Goal: Task Accomplishment & Management: Manage account settings

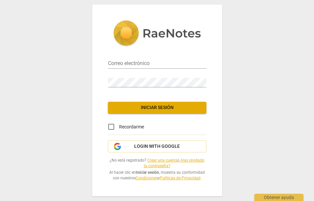
click at [131, 55] on div "Correo electrónico" at bounding box center [157, 61] width 98 height 15
click at [129, 60] on input "email" at bounding box center [157, 64] width 98 height 10
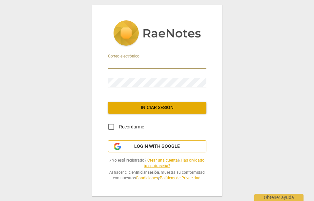
click at [127, 144] on span "Login with Google" at bounding box center [156, 146] width 87 height 7
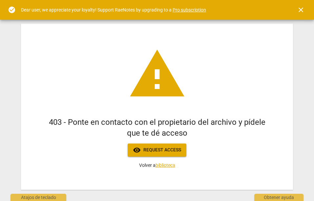
scroll to position [24, 0]
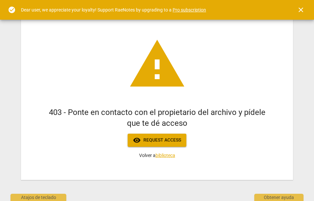
click at [298, 9] on span "close" at bounding box center [301, 10] width 8 height 8
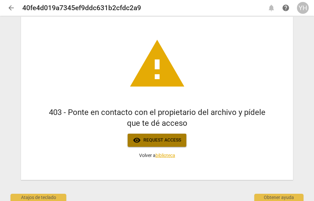
click at [154, 144] on button "visibility Request access" at bounding box center [156, 139] width 59 height 13
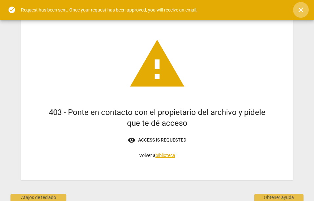
click at [303, 5] on button "close" at bounding box center [301, 10] width 16 height 16
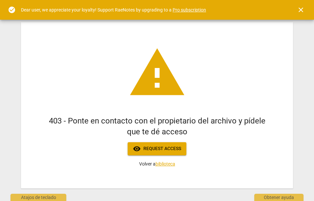
scroll to position [24, 0]
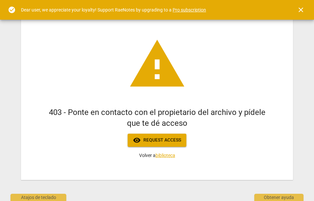
click at [160, 138] on span "visibility Request access" at bounding box center [157, 140] width 48 height 8
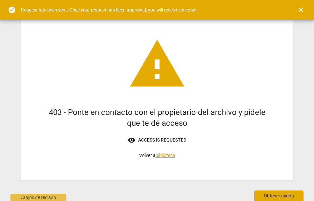
click at [262, 196] on div "Obtener ayuda" at bounding box center [278, 195] width 49 height 10
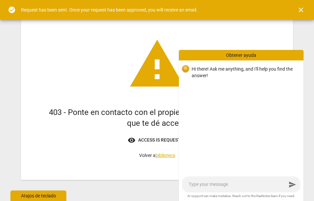
click at [25, 199] on div "Atajos de teclado" at bounding box center [38, 195] width 56 height 10
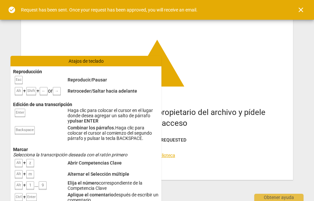
click at [235, 101] on div "warning 403 - Ponte en contacto con el propietario del archivo y pídele que te …" at bounding box center [157, 97] width 272 height 166
click at [165, 158] on p "Volver a biblioteca" at bounding box center [157, 155] width 36 height 7
click at [171, 157] on link "biblioteca" at bounding box center [165, 154] width 20 height 5
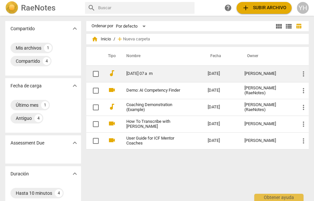
click at [138, 77] on td "[DATE] 07 a m ​" at bounding box center [160, 73] width 84 height 17
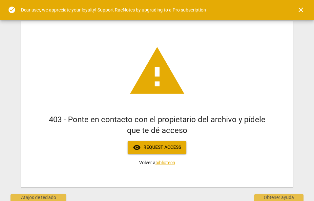
scroll to position [24, 0]
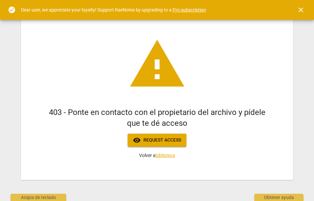
click at [171, 154] on link "biblioteca" at bounding box center [165, 154] width 20 height 5
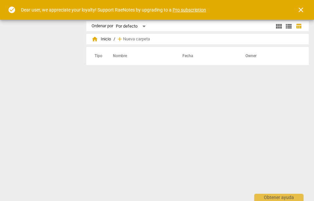
click at [120, 61] on th "Nombre" at bounding box center [139, 56] width 69 height 18
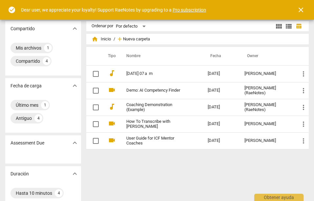
click at [146, 40] on span "Nueva carpeta" at bounding box center [136, 39] width 27 height 5
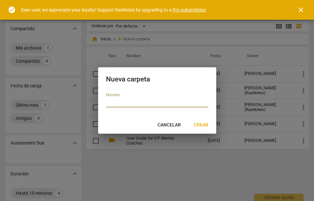
click at [207, 124] on span "Crear" at bounding box center [201, 125] width 14 height 7
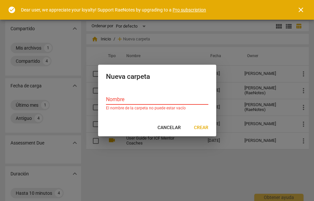
click at [170, 125] on span "Cancelar" at bounding box center [168, 127] width 23 height 7
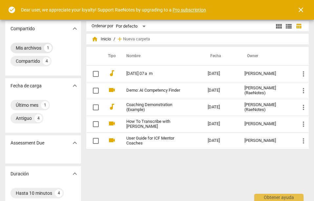
click at [38, 46] on div "Mis archivos" at bounding box center [29, 48] width 26 height 7
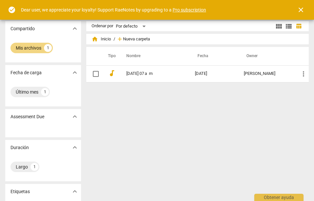
click at [133, 41] on span "Nueva carpeta" at bounding box center [136, 39] width 27 height 5
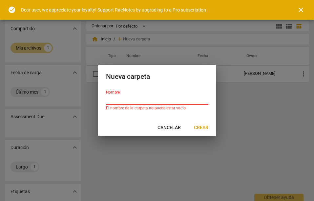
click at [196, 127] on span "Crear" at bounding box center [201, 127] width 14 height 7
click at [143, 100] on input "text" at bounding box center [157, 100] width 102 height 10
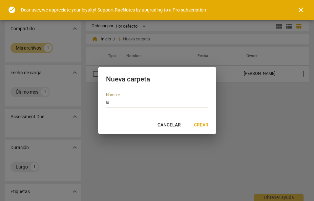
type input "a"
click at [201, 124] on span "Crear" at bounding box center [201, 125] width 14 height 7
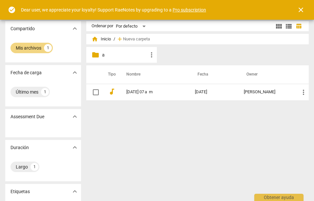
click at [148, 56] on span "more_vert" at bounding box center [151, 55] width 8 height 8
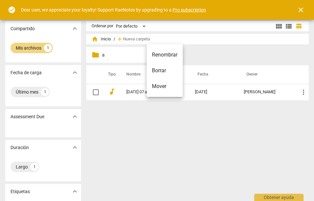
click at [113, 132] on div at bounding box center [157, 100] width 314 height 201
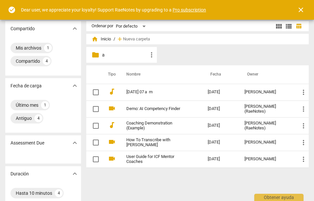
click at [302, 10] on span "close" at bounding box center [301, 10] width 8 height 8
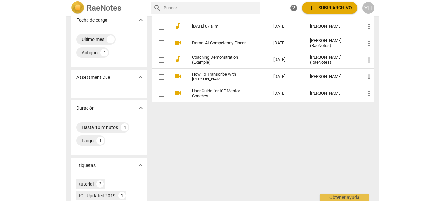
scroll to position [52, 0]
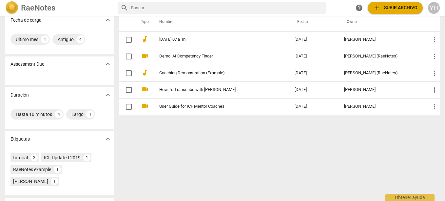
click at [313, 7] on span "add Subir archivo" at bounding box center [395, 8] width 45 height 8
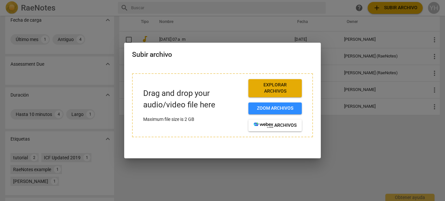
click at [267, 92] on span "Explorar archivos" at bounding box center [275, 88] width 43 height 13
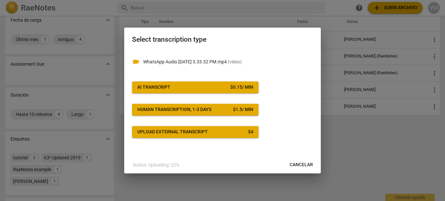
click at [194, 88] on span "AI Transcript $ 0.15 / min" at bounding box center [195, 87] width 116 height 7
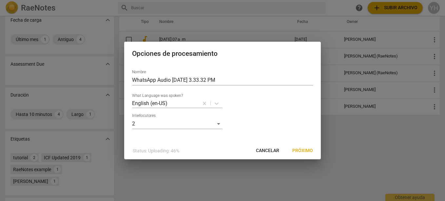
click at [259, 151] on span "Cancelar" at bounding box center [267, 150] width 23 height 7
click at [305, 151] on span "Próximo" at bounding box center [302, 150] width 21 height 7
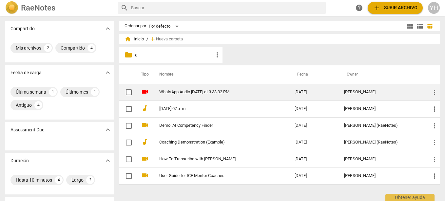
click at [287, 90] on td "WhatsApp Audio 2025-10-08 at 3 33 32 PM" at bounding box center [220, 92] width 138 height 17
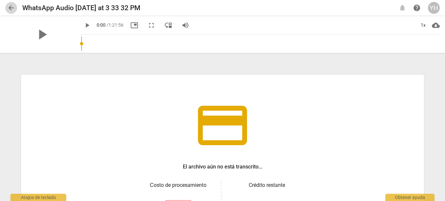
click at [10, 11] on span "arrow_back" at bounding box center [11, 8] width 8 height 8
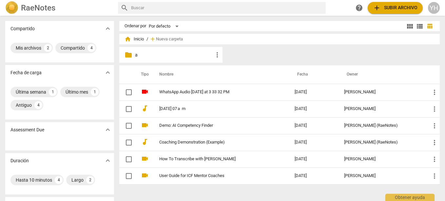
click at [313, 11] on span "add Subir archivo" at bounding box center [395, 8] width 45 height 8
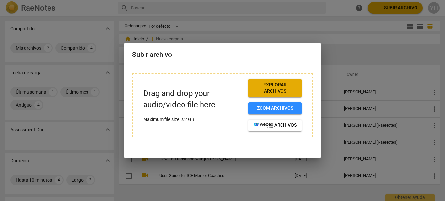
click at [285, 89] on span "Explorar archivos" at bounding box center [275, 88] width 43 height 13
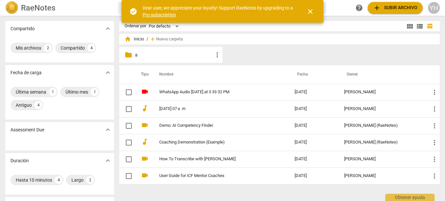
click at [429, 3] on span "YH" at bounding box center [434, 8] width 12 height 12
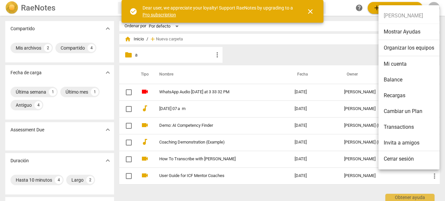
click at [311, 11] on span "close" at bounding box center [310, 12] width 8 height 8
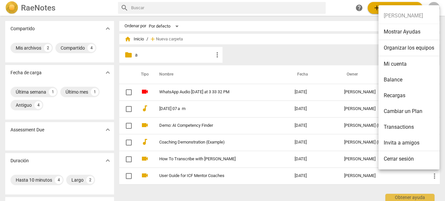
click at [27, 106] on div at bounding box center [222, 100] width 445 height 201
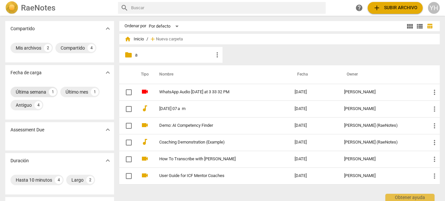
click at [28, 95] on div "Última semana 1" at bounding box center [33, 92] width 47 height 10
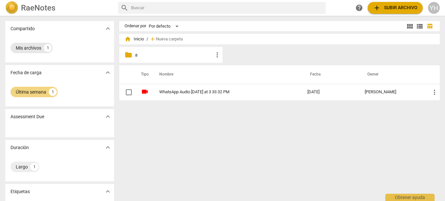
click at [22, 47] on div "Mis archivos" at bounding box center [29, 48] width 26 height 7
click at [39, 46] on div "Mis archivos" at bounding box center [29, 48] width 26 height 7
click at [218, 53] on span "more_vert" at bounding box center [217, 55] width 8 height 8
click at [222, 72] on li "Borrar" at bounding box center [230, 71] width 36 height 16
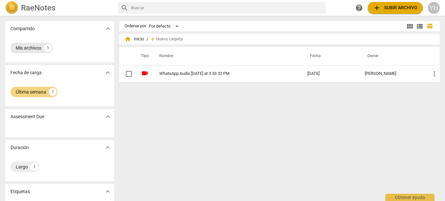
click at [14, 52] on div "Mis archivos 1" at bounding box center [31, 48] width 42 height 10
click at [34, 164] on div "1" at bounding box center [34, 167] width 8 height 8
drag, startPoint x: 34, startPoint y: 164, endPoint x: 320, endPoint y: 135, distance: 287.5
click at [290, 156] on div "Ordenar por Por defecto view_module view_list table_chart home Inicio / add Nue…" at bounding box center [282, 108] width 326 height 174
click at [24, 29] on p "Compartido" at bounding box center [22, 28] width 24 height 7
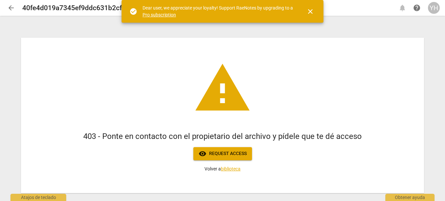
click at [231, 155] on span "visibility Request access" at bounding box center [223, 153] width 48 height 8
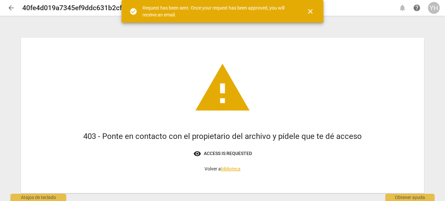
click at [218, 154] on span "visibility Access is requested" at bounding box center [222, 153] width 59 height 8
click at [209, 84] on span "warning" at bounding box center [222, 88] width 59 height 59
click at [33, 197] on div "Atajos de teclado" at bounding box center [38, 195] width 56 height 10
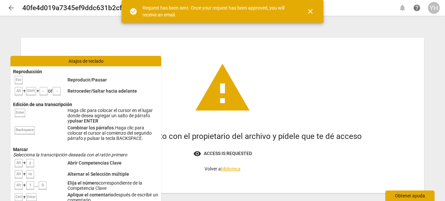
click at [410, 198] on div "Obtener ayuda" at bounding box center [409, 195] width 49 height 10
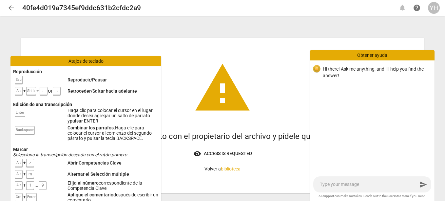
click at [434, 8] on div "YH" at bounding box center [434, 8] width 12 height 12
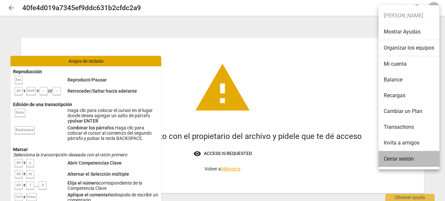
click at [387, 151] on li "Cerrar sesión" at bounding box center [408, 159] width 61 height 16
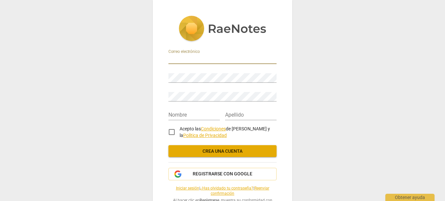
click at [188, 60] on input "email" at bounding box center [222, 59] width 108 height 10
click at [173, 57] on input "email" at bounding box center [222, 59] width 108 height 10
type input "[EMAIL_ADDRESS][DOMAIN_NAME]"
